Goal: Find contact information: Find contact information

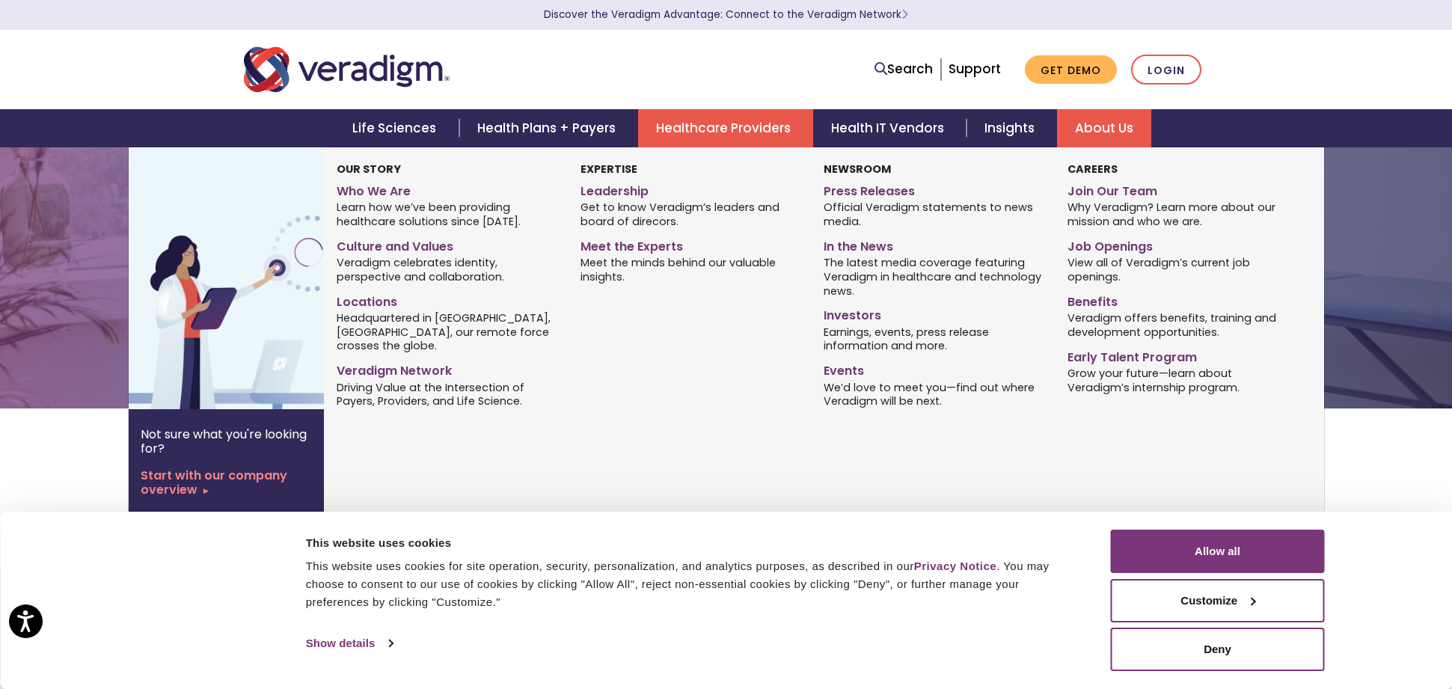
click at [1095, 123] on link "About Us" at bounding box center [1104, 128] width 94 height 38
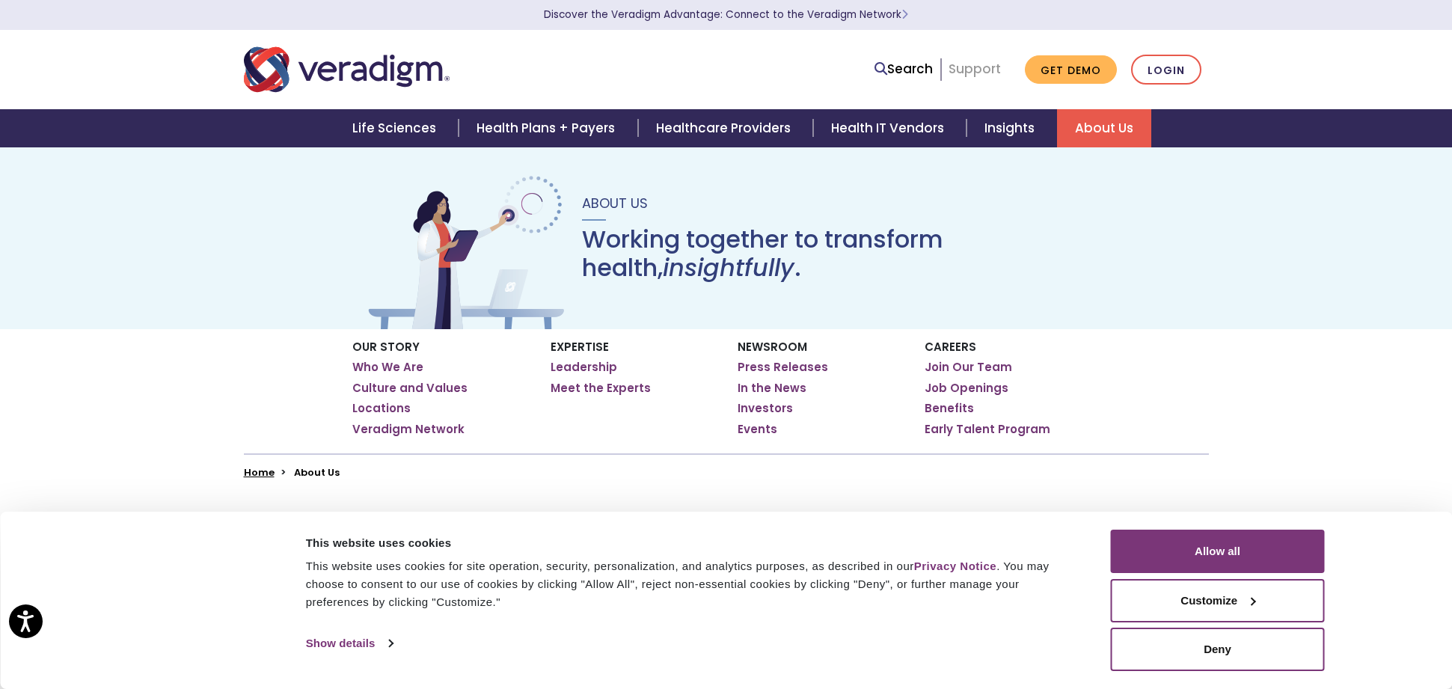
click at [973, 69] on link "Support" at bounding box center [975, 69] width 52 height 18
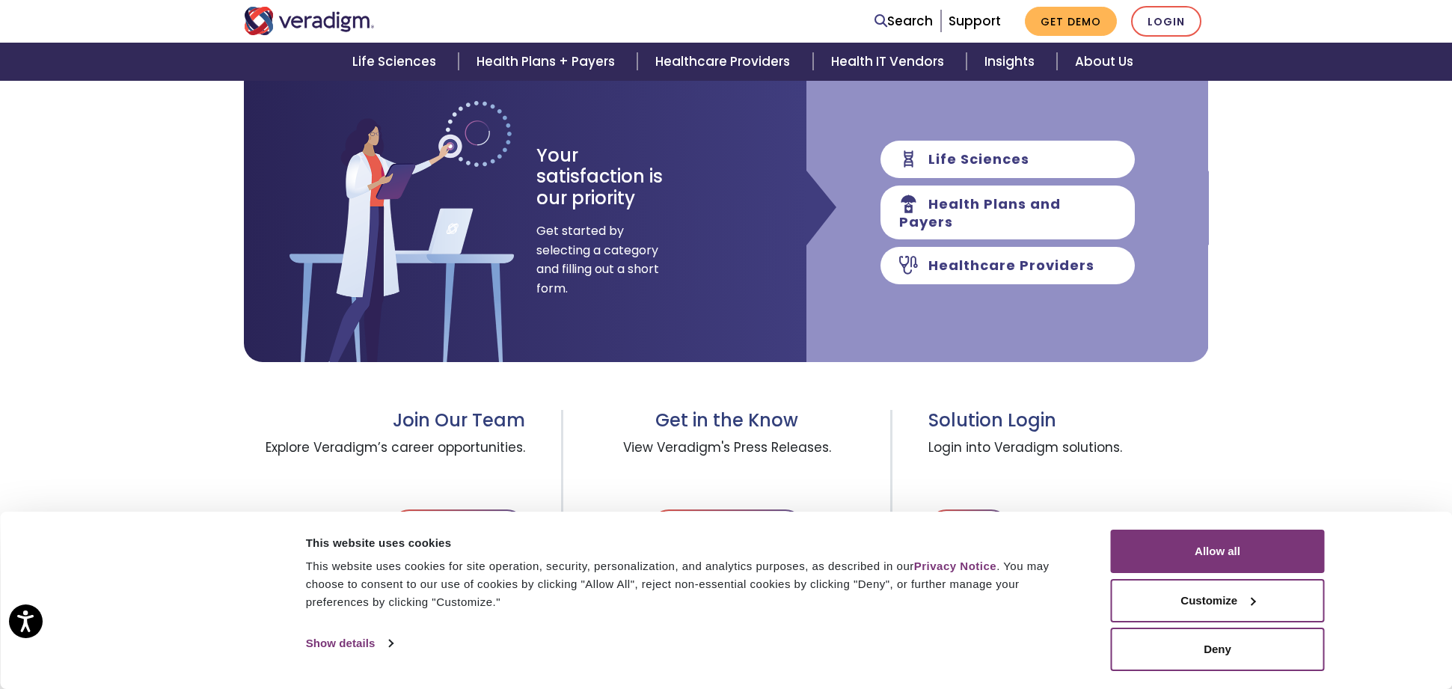
scroll to position [74, 0]
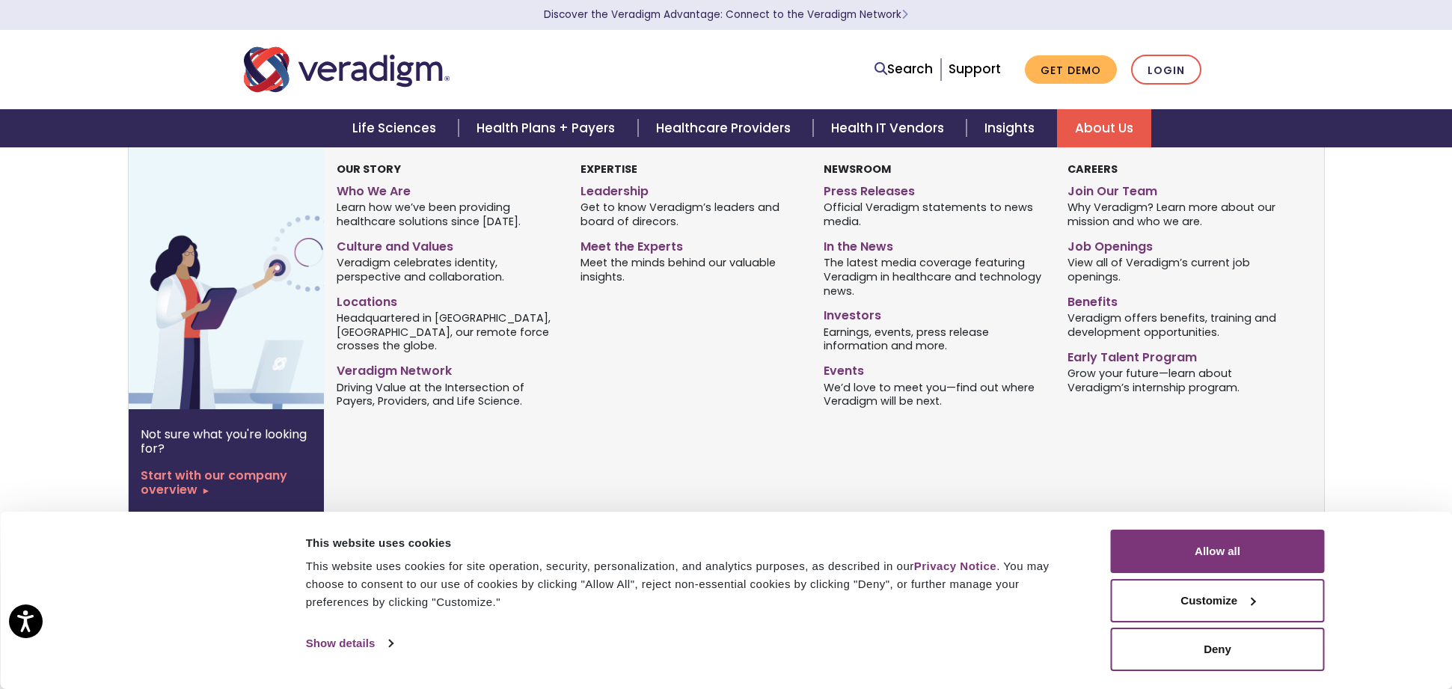
click at [1091, 134] on link "About Us" at bounding box center [1104, 128] width 94 height 38
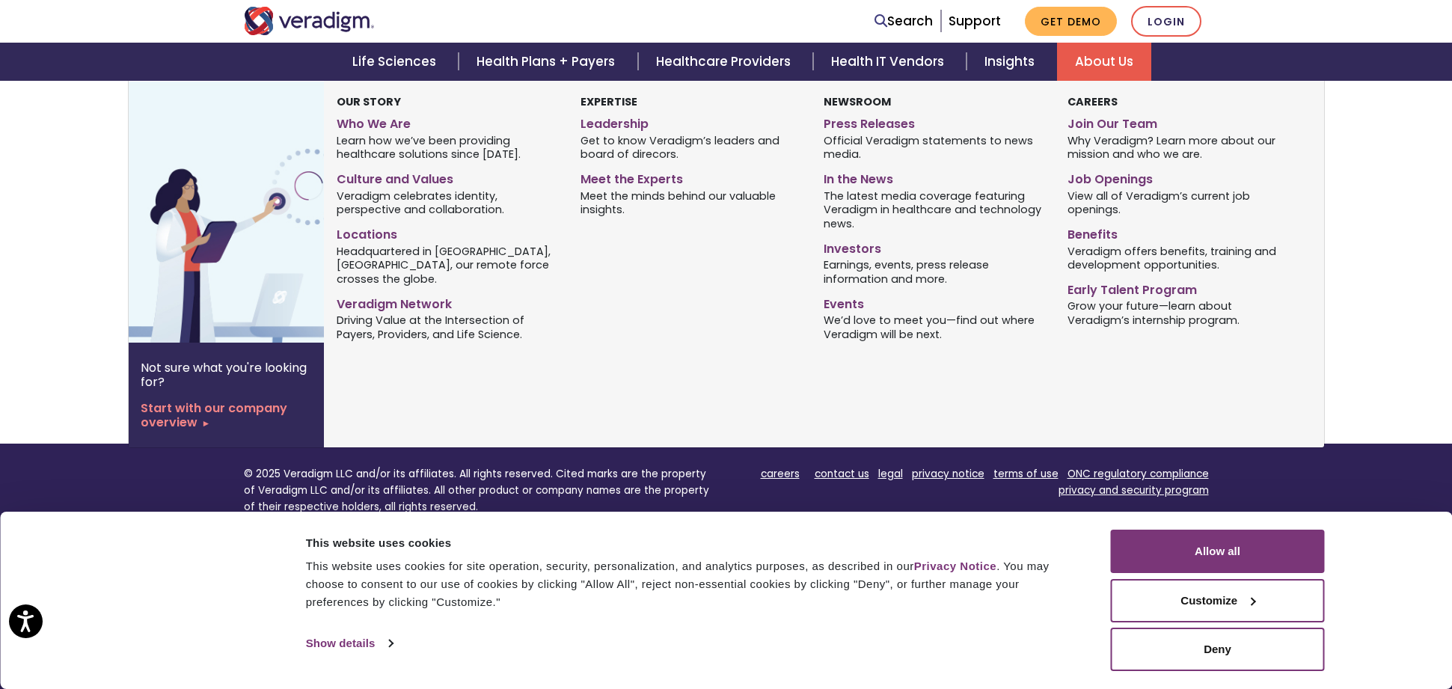
scroll to position [1138, 0]
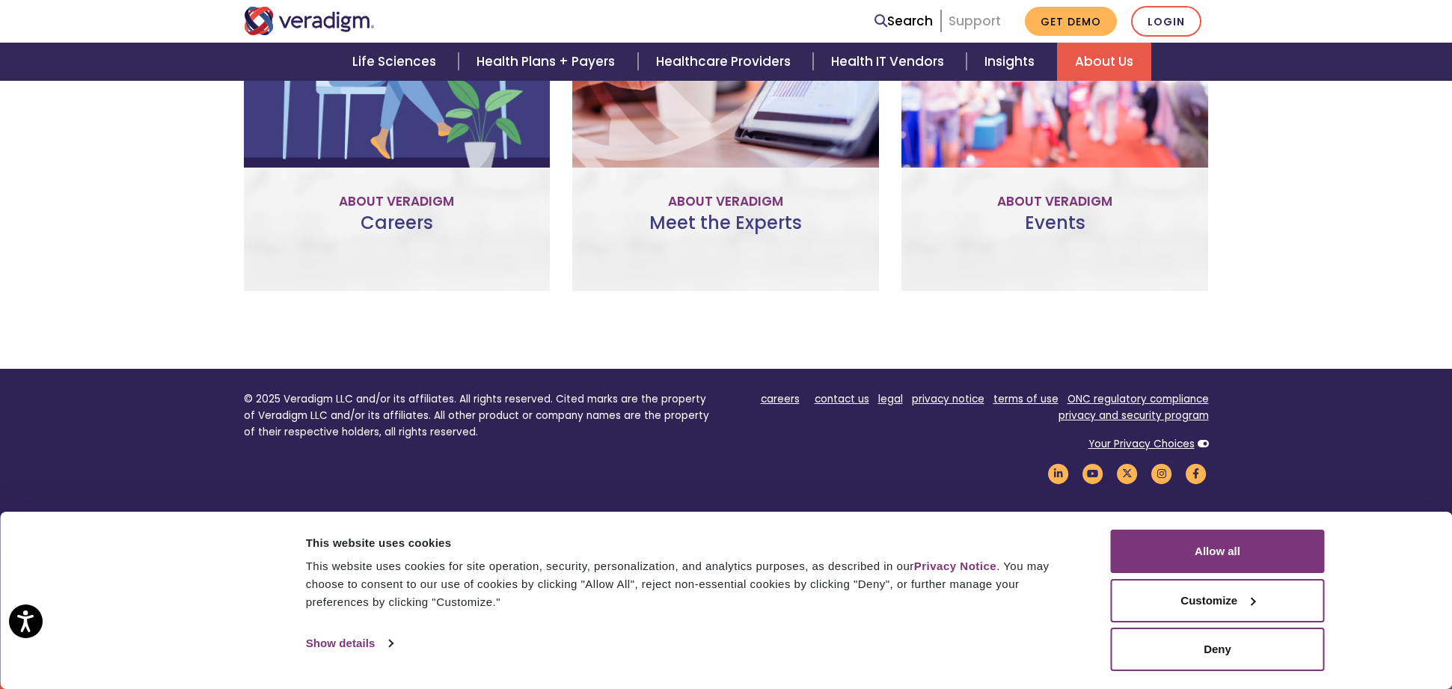
click at [977, 22] on link "Support" at bounding box center [975, 21] width 52 height 18
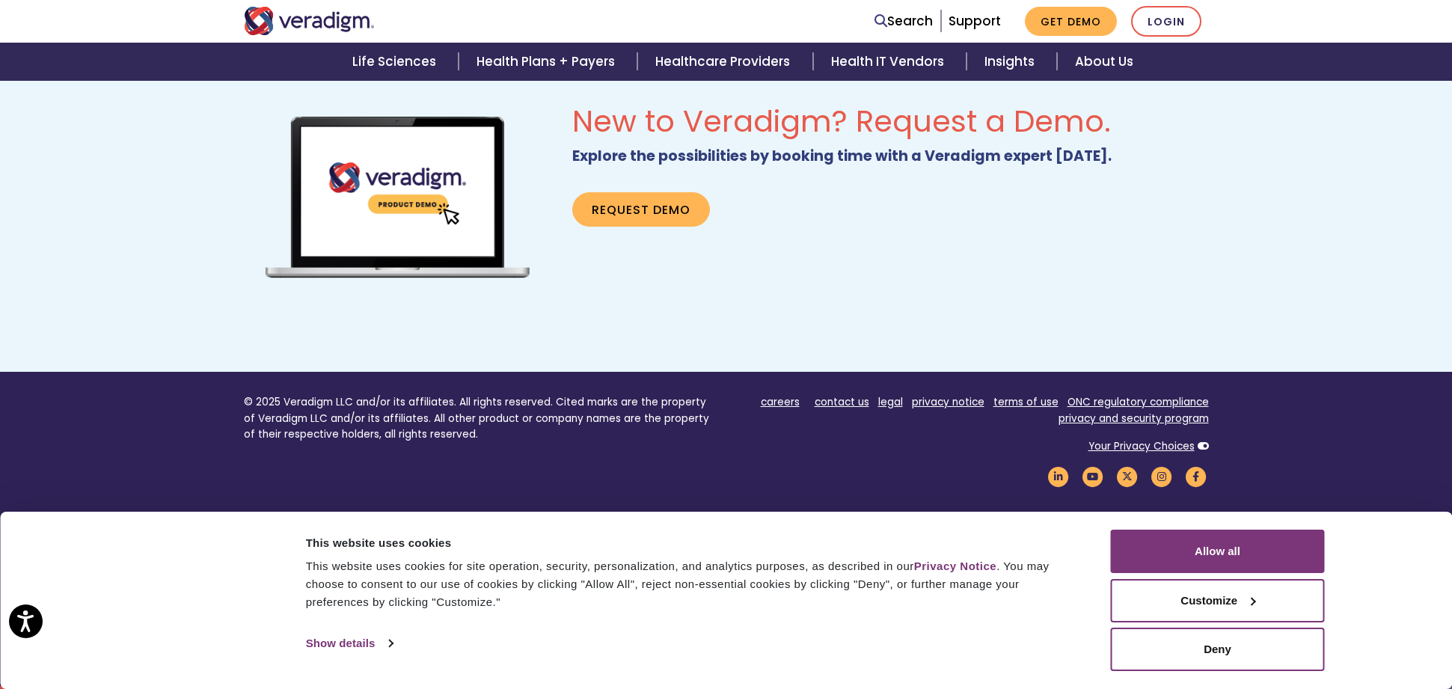
scroll to position [966, 0]
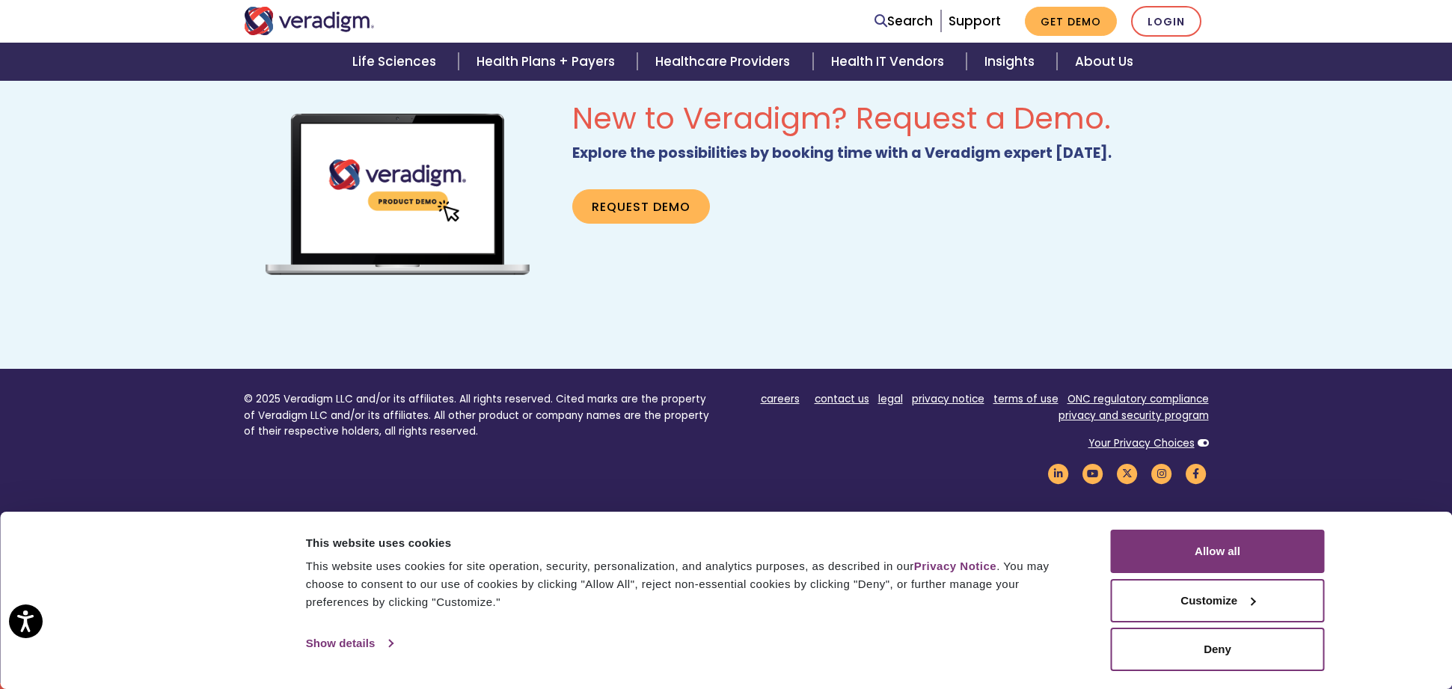
click at [376, 645] on link "Show details" at bounding box center [349, 643] width 87 height 22
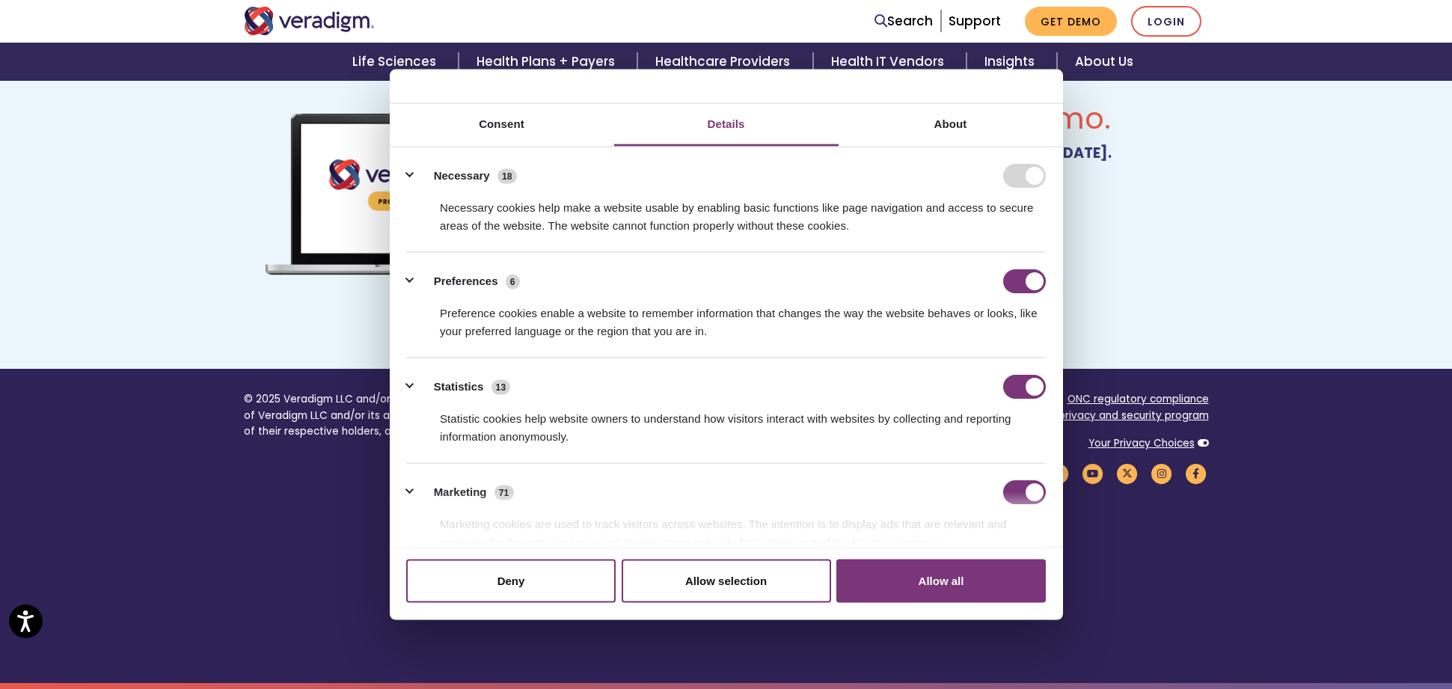
click at [375, 582] on footer "© 2025 Veradigm LLC and/or its affiliates. All rights reserved. Cited marks are…" at bounding box center [726, 526] width 1452 height 314
click at [939, 579] on button "Allow all" at bounding box center [940, 580] width 209 height 43
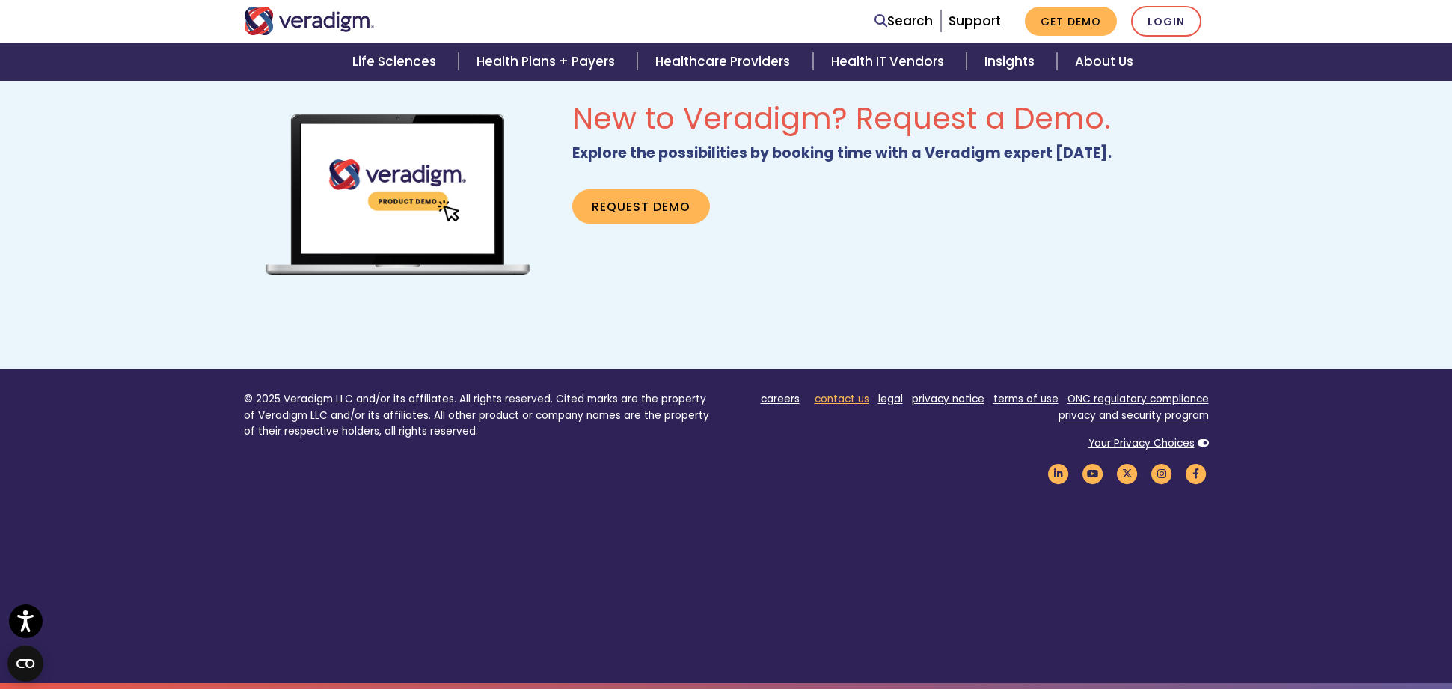
click at [841, 398] on link "contact us" at bounding box center [842, 399] width 55 height 14
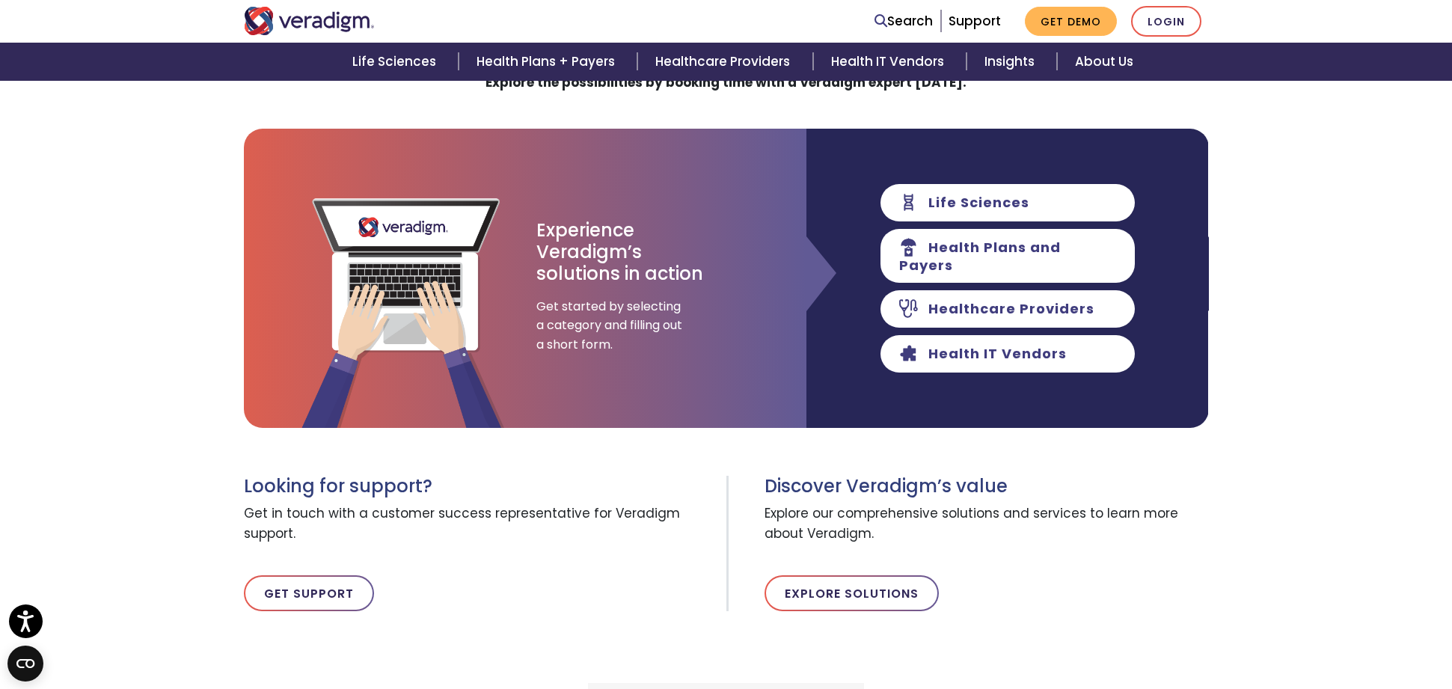
scroll to position [344, 0]
